Goal: Register for event/course

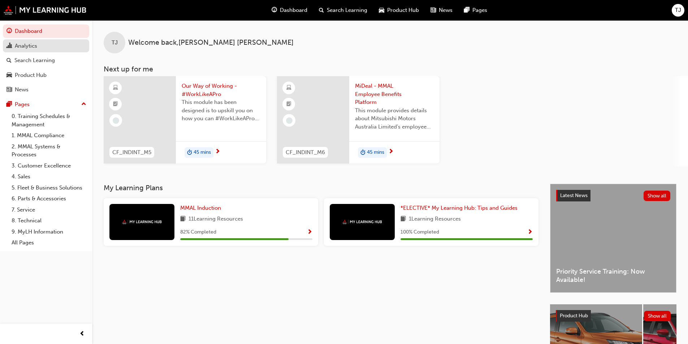
click at [26, 44] on div "Analytics" at bounding box center [26, 46] width 22 height 8
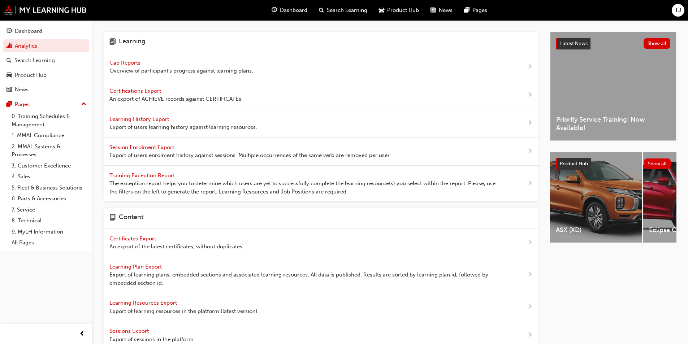
click at [135, 64] on span "Gap Reports" at bounding box center [125, 63] width 33 height 7
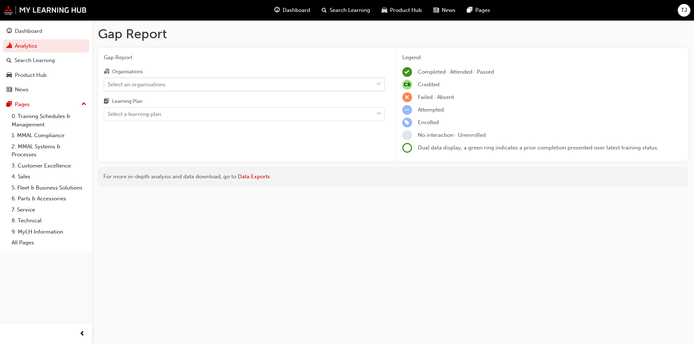
click at [150, 85] on div "Select an organisations" at bounding box center [137, 84] width 58 height 8
click at [108, 85] on input "Organisations Select an organisations" at bounding box center [108, 84] width 1 height 6
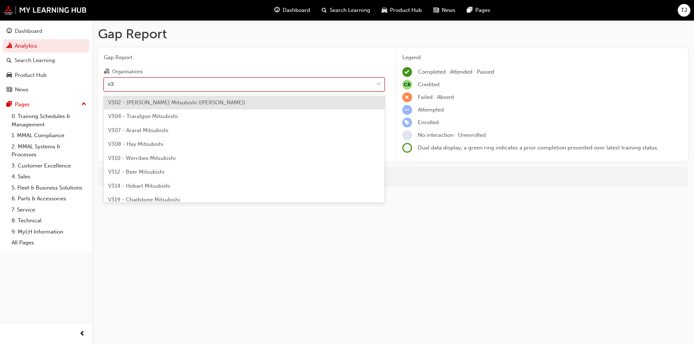
type input "v330"
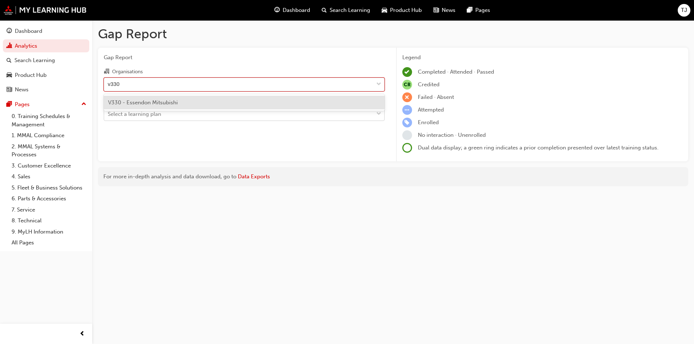
drag, startPoint x: 132, startPoint y: 104, endPoint x: 136, endPoint y: 108, distance: 5.6
click at [132, 104] on span "V330 - Essendon Mitsubishi" at bounding box center [143, 102] width 70 height 7
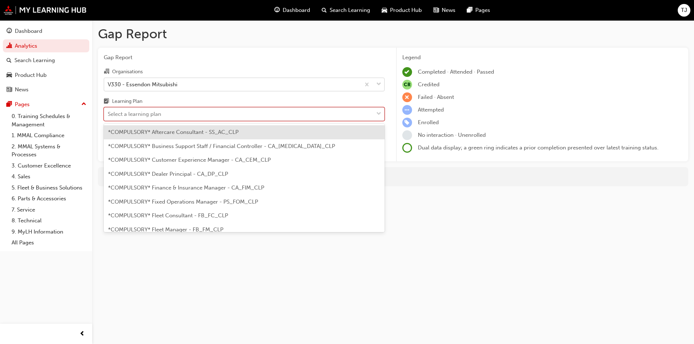
click at [139, 113] on div "Select a learning plan" at bounding box center [134, 114] width 53 height 8
click at [108, 113] on input "Learning Plan option *COMPULSORY* Aftercare Consultant - SS_AC_CLP focused, 1 o…" at bounding box center [108, 114] width 1 height 6
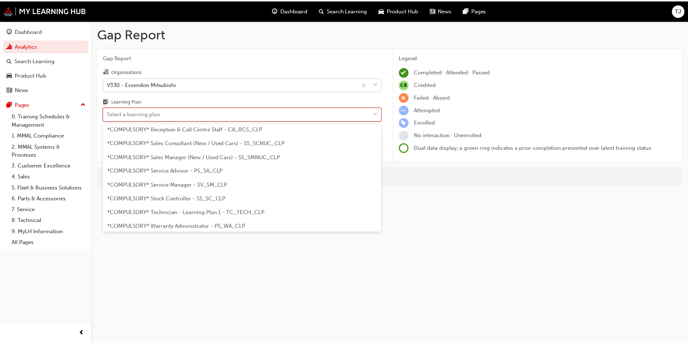
scroll to position [209, 0]
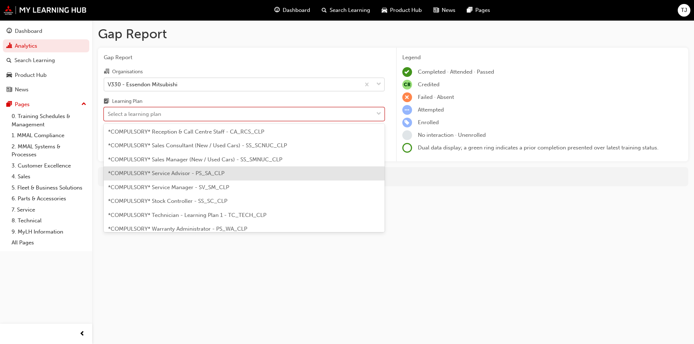
click at [180, 175] on span "*COMPULSORY* Service Advisor - PS_SA_CLP" at bounding box center [166, 173] width 116 height 7
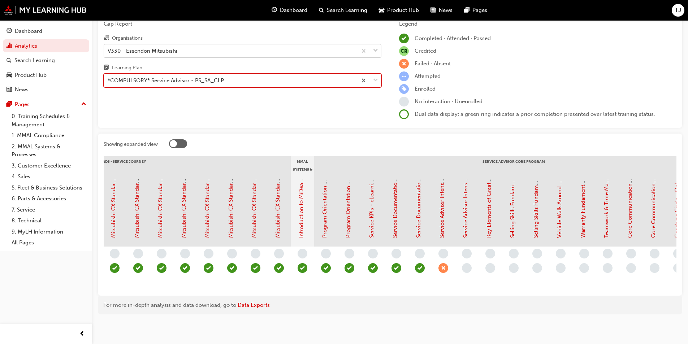
scroll to position [0, 501]
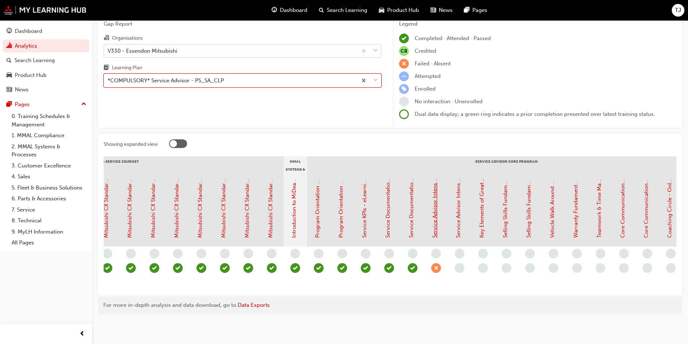
click at [436, 221] on link "Service Advisor Intensive - Face to Face Instructor Led Training (Service Advis…" at bounding box center [435, 119] width 7 height 238
click at [436, 213] on link "Service Advisor Intensive - Face to Face Instructor Led Training (Service Advis…" at bounding box center [435, 119] width 7 height 238
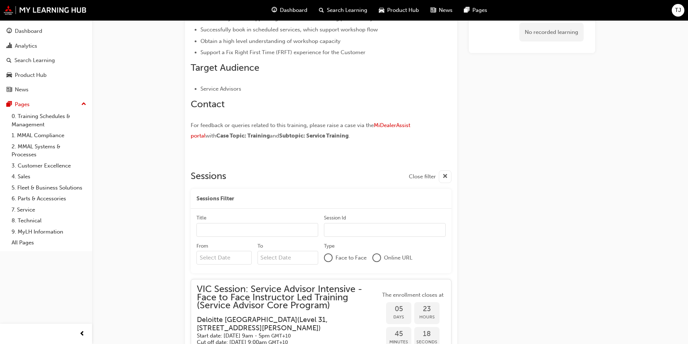
scroll to position [584, 0]
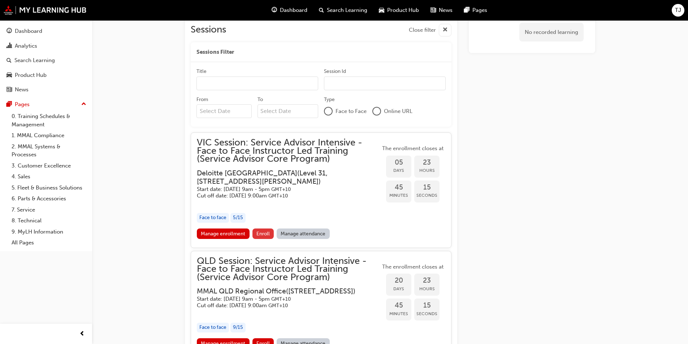
click at [263, 238] on button "Enroll" at bounding box center [263, 234] width 22 height 10
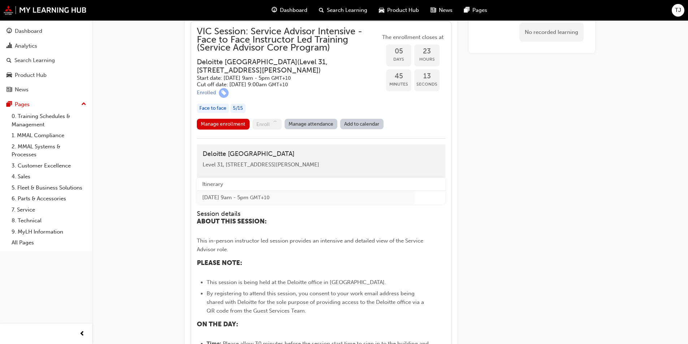
scroll to position [621, 0]
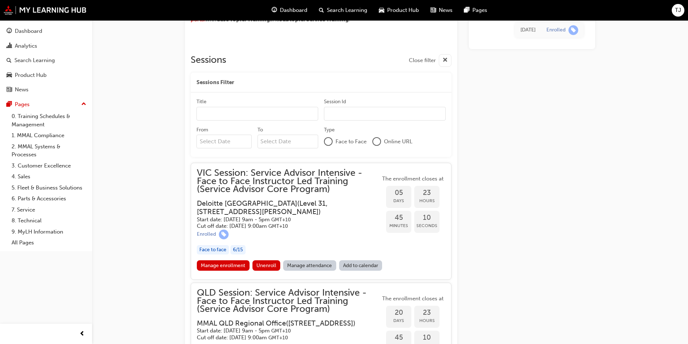
scroll to position [595, 0]
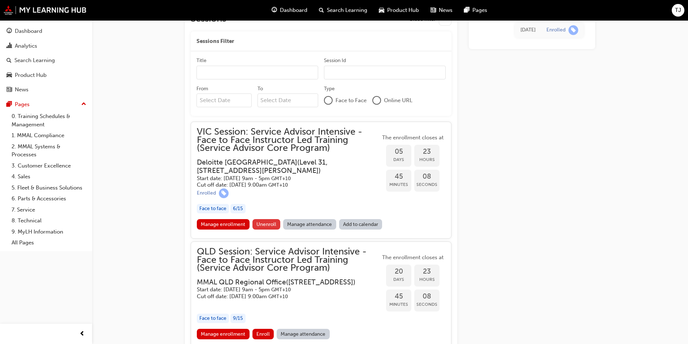
click at [267, 228] on span "Unenroll" at bounding box center [266, 224] width 20 height 6
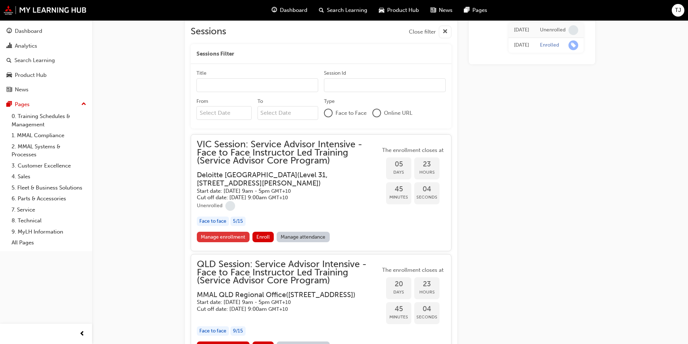
scroll to position [621, 0]
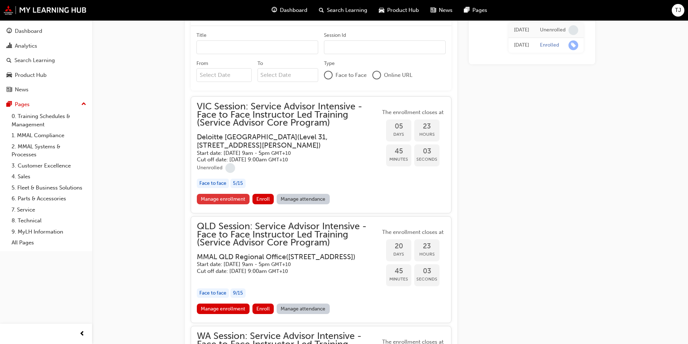
click at [217, 201] on link "Manage enrollment" at bounding box center [223, 199] width 53 height 10
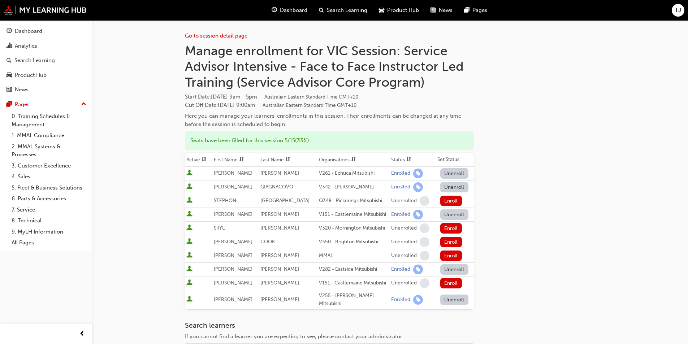
click at [207, 34] on link "Go to session detail page" at bounding box center [216, 36] width 62 height 7
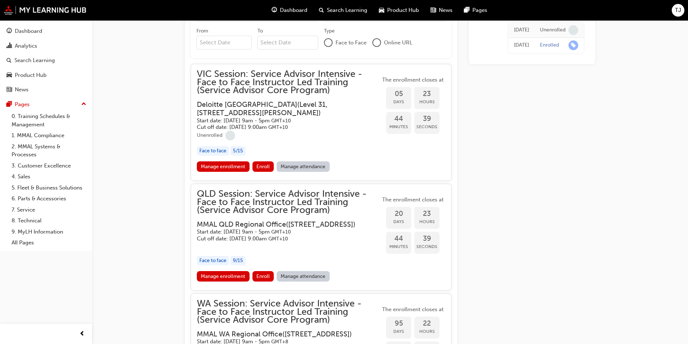
scroll to position [656, 0]
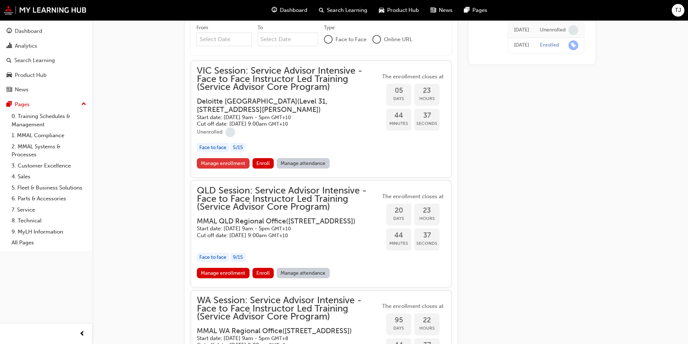
click at [214, 164] on link "Manage enrollment" at bounding box center [223, 163] width 53 height 10
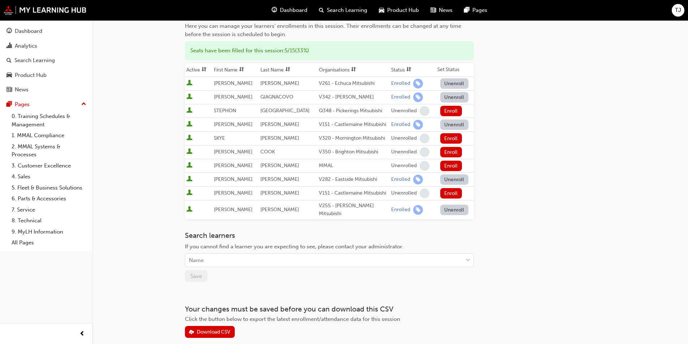
scroll to position [108, 0]
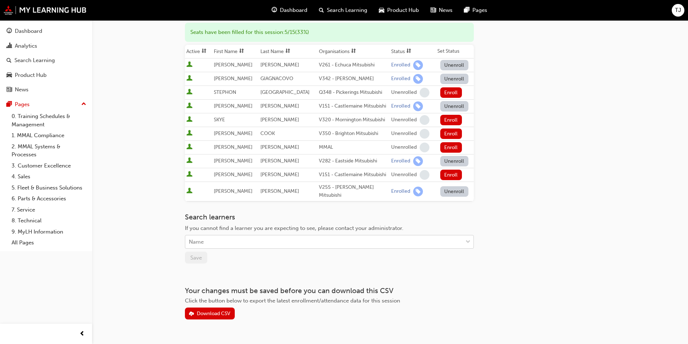
click at [239, 236] on div "Name" at bounding box center [323, 242] width 277 height 13
type input "ati"
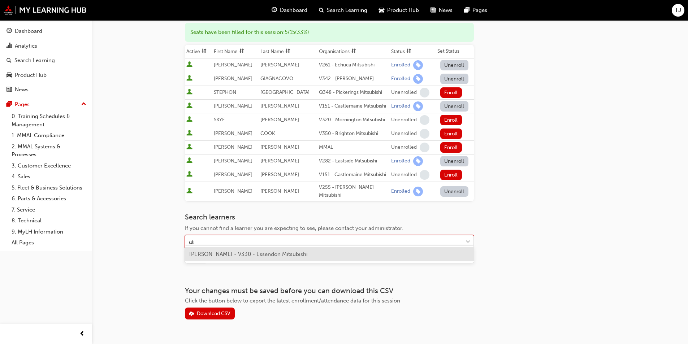
click at [239, 255] on span "[PERSON_NAME] - V330 - Essendon Mitsubishi" at bounding box center [248, 254] width 118 height 7
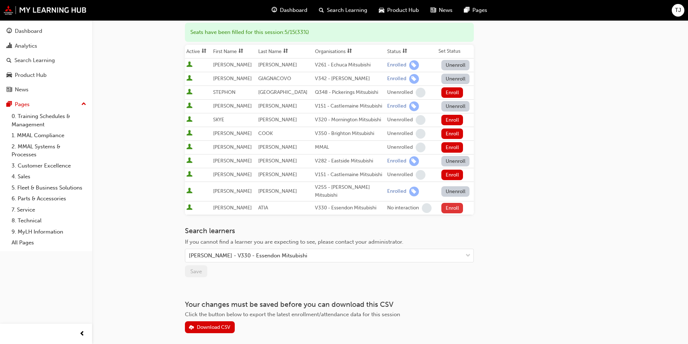
click at [450, 204] on button "Enroll" at bounding box center [452, 208] width 22 height 10
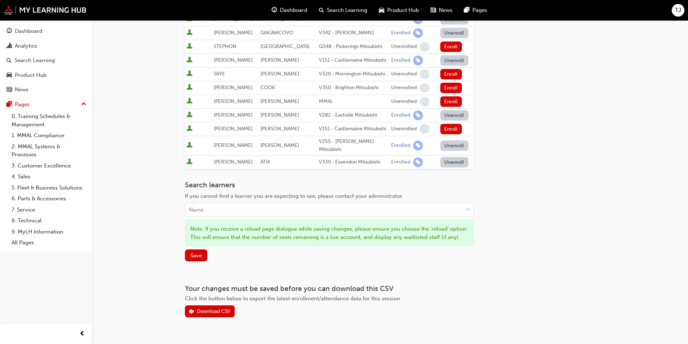
scroll to position [171, 0]
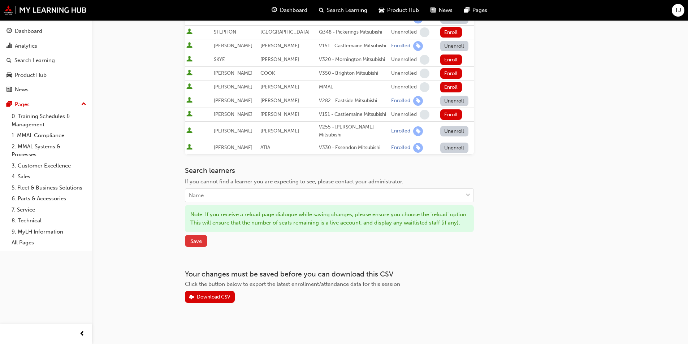
click at [197, 242] on span "Save" at bounding box center [196, 241] width 12 height 7
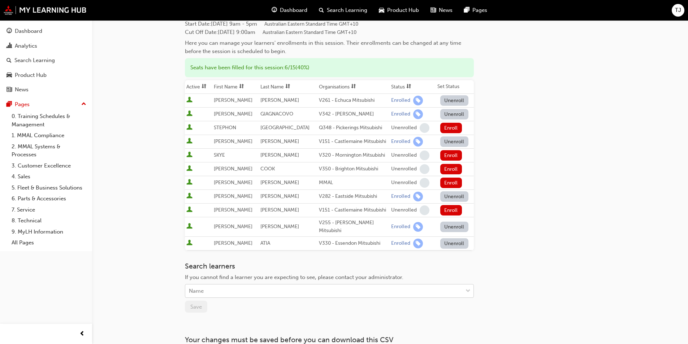
scroll to position [0, 0]
